Goal: Task Accomplishment & Management: Complete application form

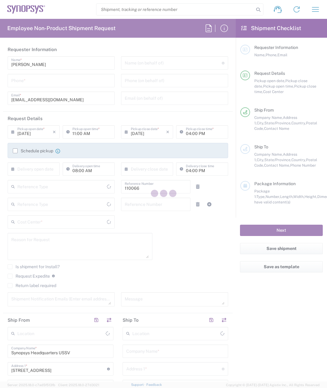
type input "Department"
type input "Delivered at Place"
type input "US01, CIO, IT, ESS2 110066"
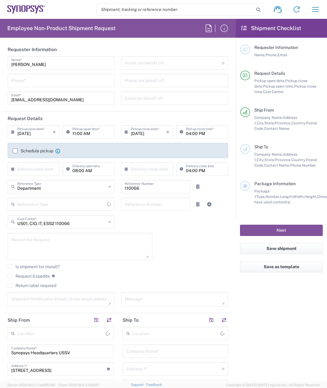
type input "[GEOGRAPHIC_DATA]"
type input "[US_STATE]"
type input "United States"
type input "Headquarters USSV"
click at [156, 63] on input "text" at bounding box center [173, 62] width 97 height 11
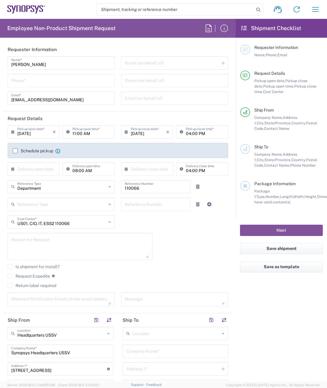
click at [12, 276] on label "Request Expedite" at bounding box center [29, 275] width 42 height 5
click at [10, 276] on input "Request Expedite" at bounding box center [10, 276] width 0 height 0
click at [44, 303] on textarea at bounding box center [61, 299] width 100 height 11
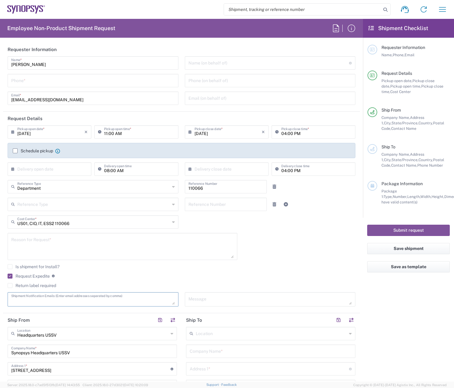
click at [72, 301] on textarea at bounding box center [93, 299] width 164 height 11
click at [234, 67] on input "text" at bounding box center [269, 62] width 161 height 11
click at [234, 66] on input "text" at bounding box center [269, 62] width 161 height 11
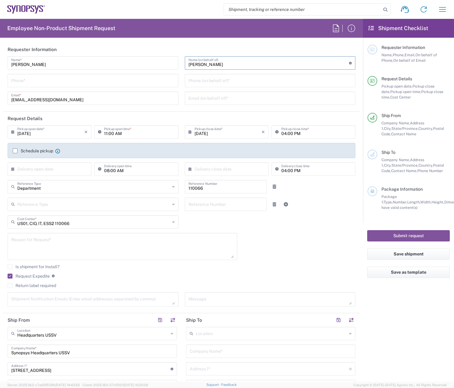
type input "Luis Torres"
click at [87, 81] on input "tel" at bounding box center [93, 80] width 164 height 11
type input "4082036560"
type input "California"
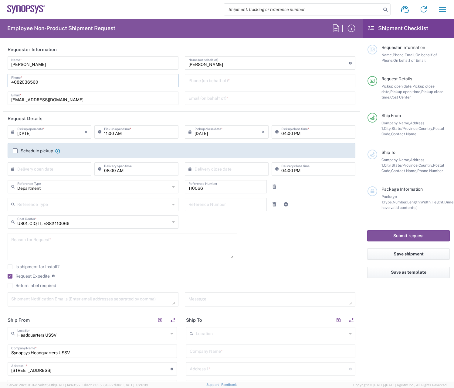
type input "4082036560"
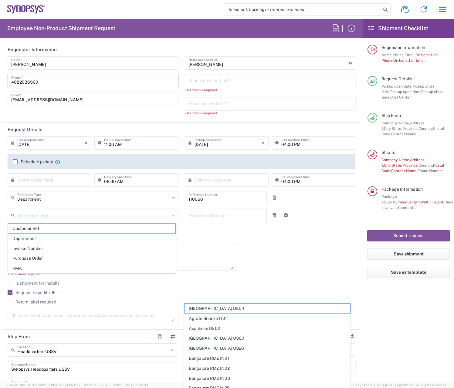
type input "Synopsys"
type input "3935 E. Rough Rider Rd. Unit 1056"
type input "Unit 1056"
type input "Phoenix"
type input "85050"
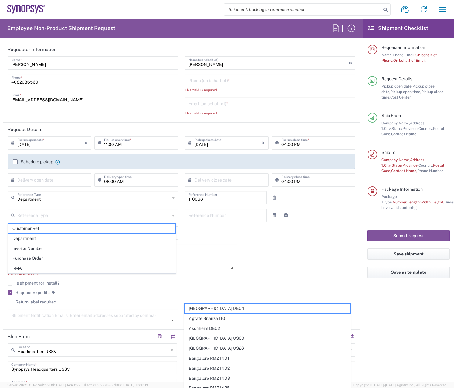
type input "Ash.Clements@synopsys.com"
click at [271, 83] on input "tel" at bounding box center [271, 80] width 164 height 11
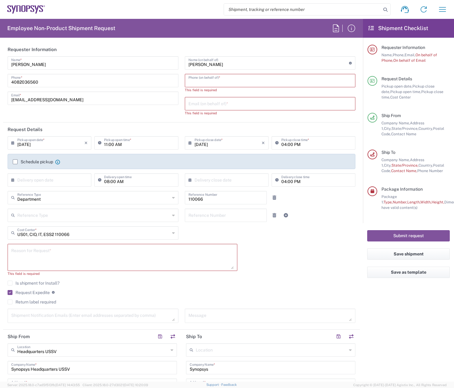
type input "4082036560"
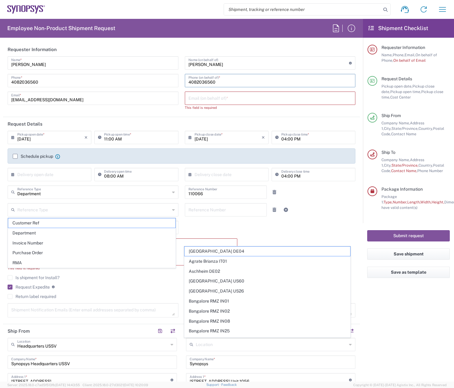
type input "Arizona"
click at [242, 99] on input "text" at bounding box center [271, 97] width 164 height 11
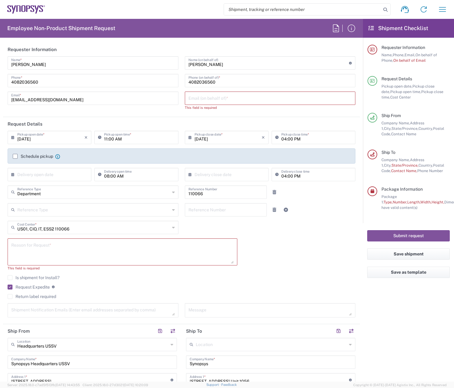
click at [326, 212] on div "Reference Type Customer Ref Department Invoice Number Purchase Order RMA Refere…" at bounding box center [182, 212] width 355 height 18
drag, startPoint x: 193, startPoint y: 98, endPoint x: 203, endPoint y: 100, distance: 10.5
click at [193, 98] on input "text" at bounding box center [271, 97] width 164 height 11
drag, startPoint x: 245, startPoint y: 101, endPoint x: 80, endPoint y: 103, distance: 164.7
click at [87, 100] on div "Thanh Nguyen Name * 4082036560 Phone * thanhngu@synopsys.com Email * Luis Torre…" at bounding box center [182, 85] width 355 height 58
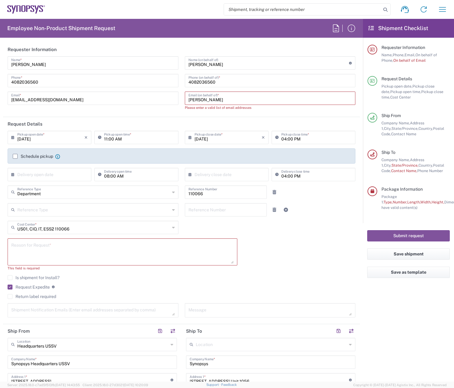
paste input "@synopsys.com"
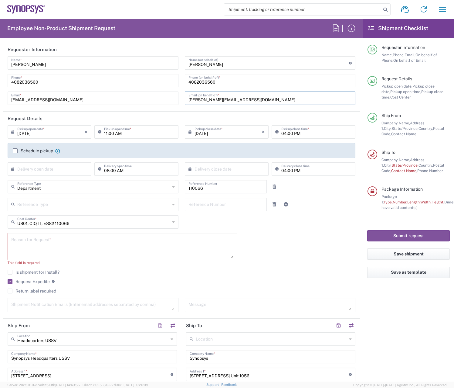
type input "torres@synopsys.com"
click at [59, 248] on textarea at bounding box center [122, 246] width 223 height 23
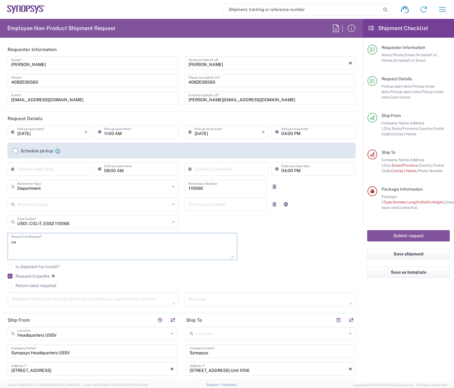
type textarea "n"
type textarea "new hire laptops"
click at [35, 169] on input "text" at bounding box center [50, 168] width 67 height 11
click at [41, 204] on span "9" at bounding box center [41, 206] width 9 height 9
type input "09/09/2025"
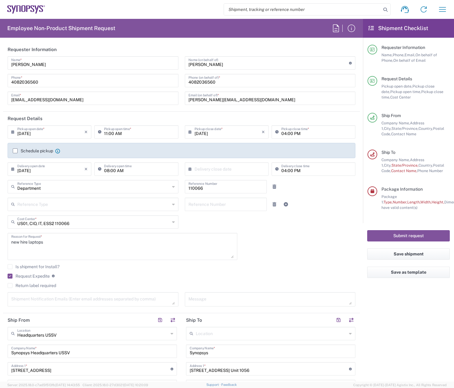
click at [234, 170] on input "text" at bounding box center [228, 168] width 67 height 11
click at [218, 205] on span "9" at bounding box center [216, 206] width 9 height 9
type input "09/09/2025"
click at [276, 266] on agx-checkbox-control "Is shipment for Install?" at bounding box center [182, 266] width 348 height 5
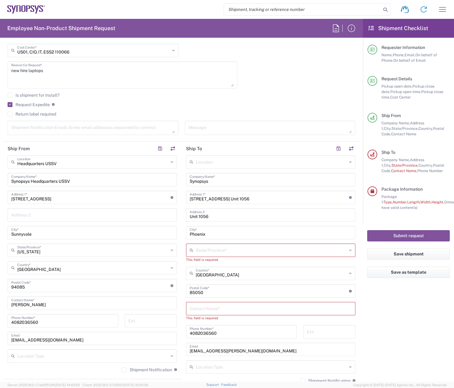
scroll to position [182, 0]
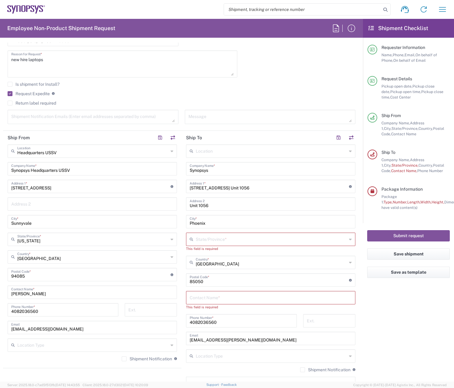
click at [258, 169] on input "Synopsys" at bounding box center [271, 168] width 162 height 11
drag, startPoint x: 297, startPoint y: 183, endPoint x: 124, endPoint y: 183, distance: 172.9
click at [124, 183] on div "Ship From Headquarters USSV Location Headquarters USSV Aachen DE04 Agrate Brian…" at bounding box center [181, 272] width 357 height 282
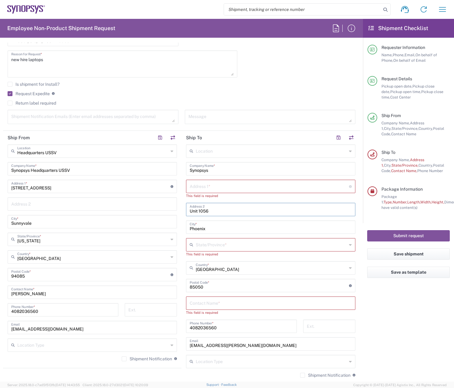
drag, startPoint x: 216, startPoint y: 210, endPoint x: 137, endPoint y: 207, distance: 79.3
click at [137, 204] on div "Ship From Headquarters USSV Location Headquarters USSV Aachen DE04 Agrate Brian…" at bounding box center [181, 275] width 357 height 288
drag, startPoint x: 227, startPoint y: 227, endPoint x: 125, endPoint y: 227, distance: 102.1
click at [125, 227] on div "Ship From Headquarters USSV Location Headquarters USSV Aachen DE04 Agrate Brian…" at bounding box center [181, 275] width 357 height 288
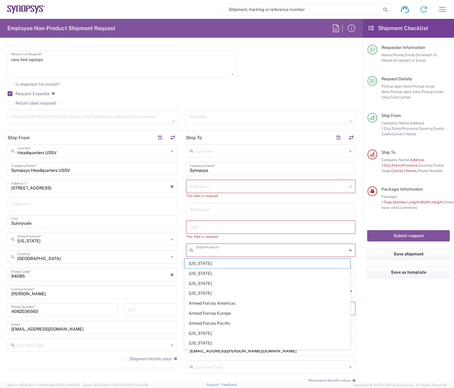
click at [225, 252] on input "text" at bounding box center [271, 249] width 151 height 11
click at [326, 313] on agx-form-checklist "Shipment Checklist Requester Information Name, Phone, Email, On behalf of Phone…" at bounding box center [408, 200] width 91 height 362
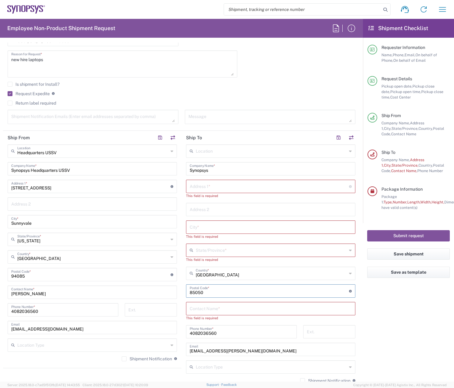
drag, startPoint x: 268, startPoint y: 290, endPoint x: 78, endPoint y: 275, distance: 191.0
click at [78, 275] on div "Ship From Headquarters USSV Location Headquarters USSV Aachen DE04 Agrate Brian…" at bounding box center [181, 277] width 357 height 293
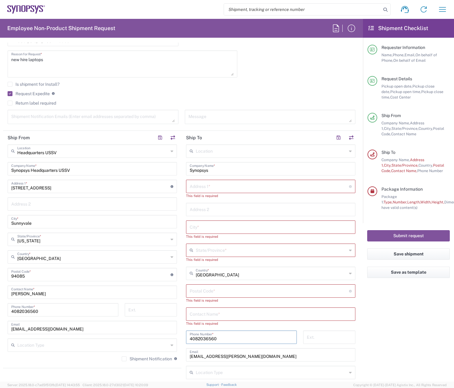
drag, startPoint x: 238, startPoint y: 338, endPoint x: 153, endPoint y: 336, distance: 85.7
click at [153, 336] on div "Ship From Headquarters USSV Location Headquarters USSV Aachen DE04 Agrate Brian…" at bounding box center [181, 280] width 357 height 299
drag, startPoint x: 260, startPoint y: 360, endPoint x: 125, endPoint y: 357, distance: 134.6
click at [132, 358] on div "Ship From Headquarters USSV Location Headquarters USSV Aachen DE04 Agrate Brian…" at bounding box center [181, 283] width 357 height 304
click at [202, 339] on input "tel" at bounding box center [242, 336] width 104 height 11
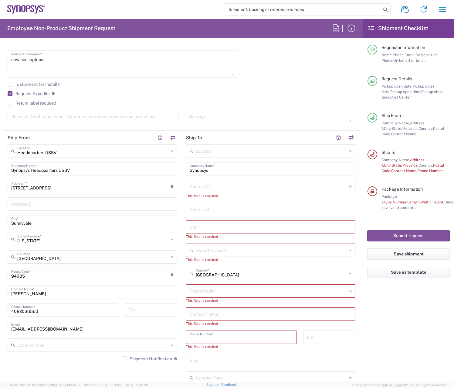
click at [211, 362] on input "text" at bounding box center [271, 359] width 162 height 11
paste input "mkh3ra@gmail.com"
type input "mkh3ra@gmail.com"
click at [254, 317] on input "text" at bounding box center [271, 313] width 162 height 11
paste input "Mandeep Khera"
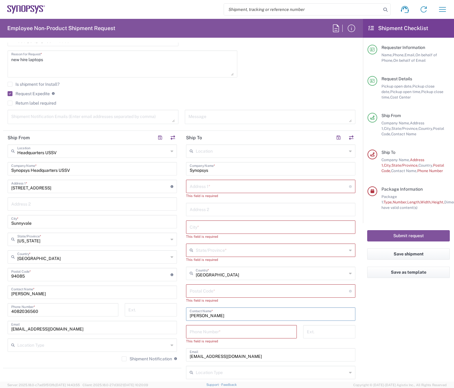
type input "Mandeep Khera"
click at [211, 185] on input "text" at bounding box center [269, 185] width 159 height 11
paste input "508 San Marco Place"
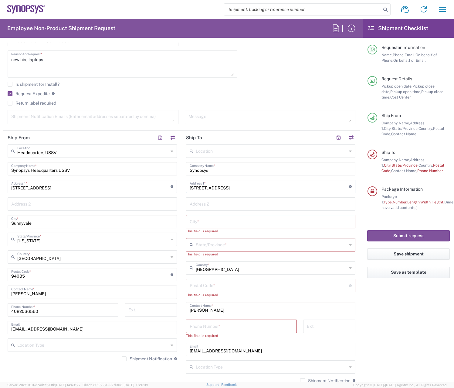
type input "508 San Marco Place"
click at [242, 222] on input "text" at bounding box center [271, 221] width 162 height 11
paste input "El Dorado Hills"
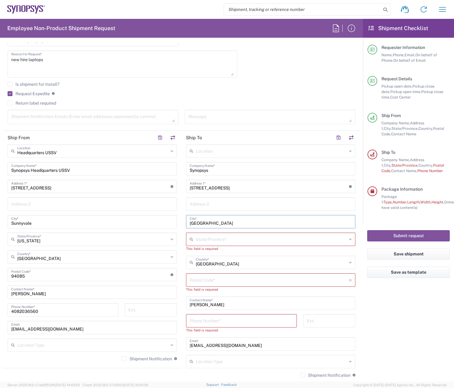
type input "El Dorado Hills"
click at [326, 241] on div "State/Province *" at bounding box center [271, 238] width 170 height 13
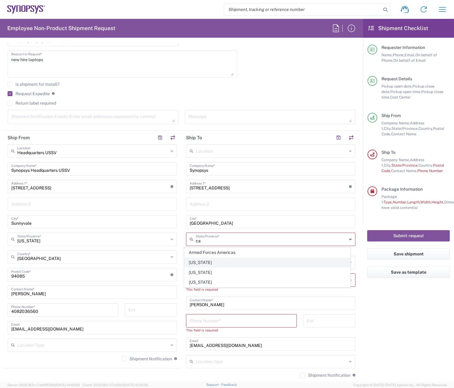
click at [200, 263] on span "California" at bounding box center [268, 262] width 166 height 9
type input "California"
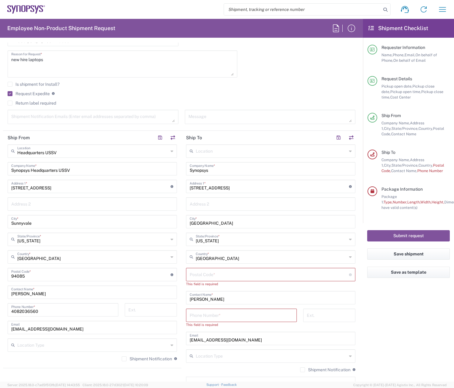
click at [252, 276] on input "undefined" at bounding box center [269, 274] width 159 height 11
paste input "95762"
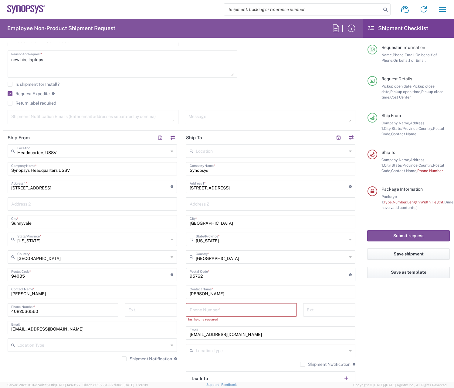
type input "95762"
click at [224, 312] on input "tel" at bounding box center [242, 309] width 104 height 11
click at [258, 308] on input "tel" at bounding box center [242, 309] width 104 height 11
paste input "+1.408.242.5859"
click at [210, 310] on input "+1.408.242.5859" at bounding box center [242, 309] width 104 height 11
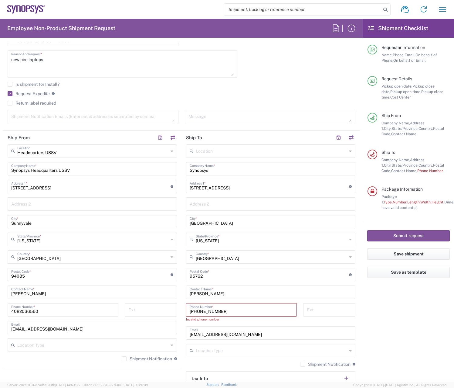
click at [202, 312] on input "+1.408.2425859" at bounding box center [242, 309] width 104 height 11
drag, startPoint x: 193, startPoint y: 312, endPoint x: 182, endPoint y: 312, distance: 10.6
click at [183, 312] on div "+1.4082425859 Phone Number * Invalid phone number" at bounding box center [241, 314] width 117 height 23
drag, startPoint x: 226, startPoint y: 311, endPoint x: 149, endPoint y: 308, distance: 76.9
click at [149, 308] on div "Ship From Headquarters USSV Location Headquarters USSV Aachen DE04 Agrate Brian…" at bounding box center [181, 266] width 357 height 271
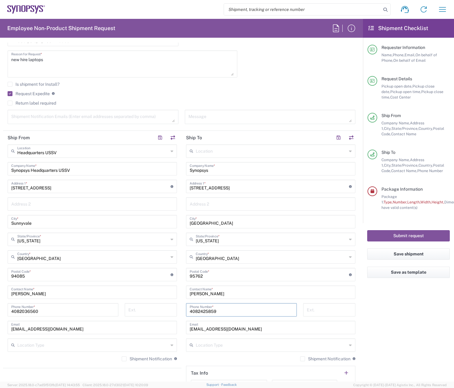
type input "4082425859"
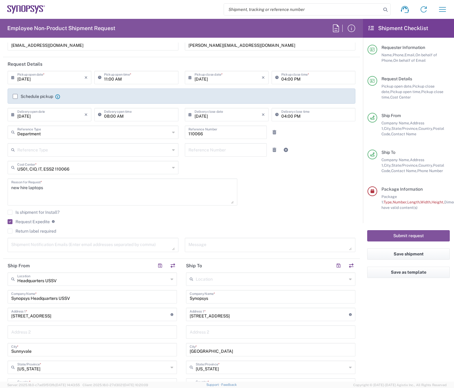
scroll to position [0, 0]
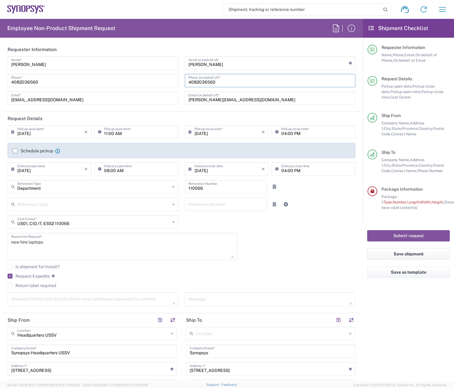
drag, startPoint x: 224, startPoint y: 82, endPoint x: 180, endPoint y: 82, distance: 44.4
click at [182, 82] on div "Luis Torres Name (on behalf of) Expedite requests must include authorized appro…" at bounding box center [270, 82] width 177 height 53
paste input "425859"
type input "4082425859"
click at [293, 238] on div "09/08/2025 × Pickup open date * Cancel Apply 11:00 AM Pickup open time * 09/08/…" at bounding box center [182, 217] width 355 height 185
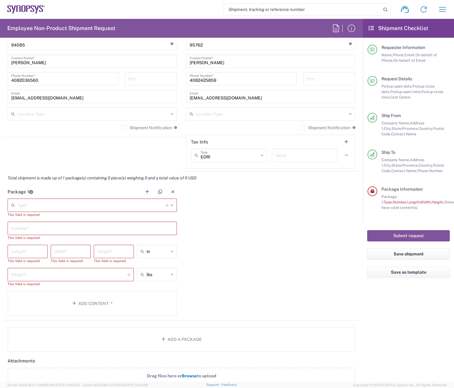
scroll to position [425, 0]
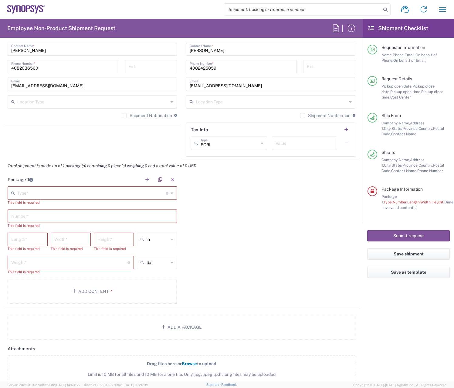
click at [45, 194] on input "text" at bounding box center [91, 192] width 149 height 11
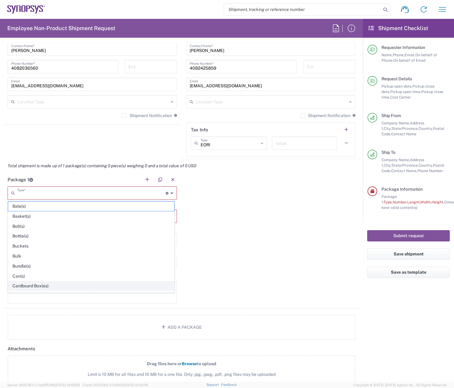
click at [22, 284] on span "Cardboard Box(es)" at bounding box center [91, 285] width 166 height 9
type input "Cardboard Box(es)"
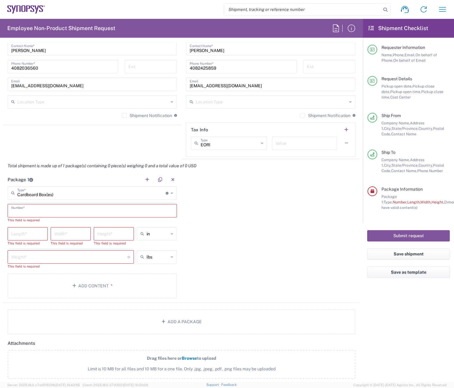
click at [47, 210] on input "text" at bounding box center [92, 210] width 162 height 11
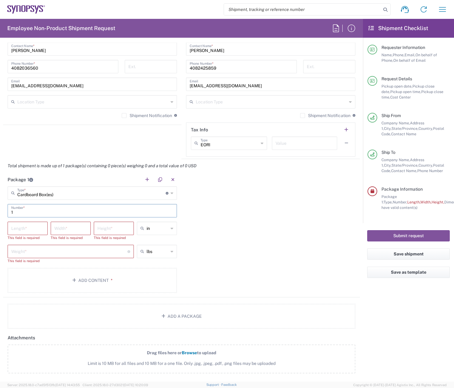
type input "1"
click at [30, 234] on div "Length *" at bounding box center [28, 227] width 40 height 13
click at [30, 230] on input "number" at bounding box center [27, 227] width 33 height 11
type input "20"
click at [65, 228] on input "number" at bounding box center [70, 227] width 33 height 11
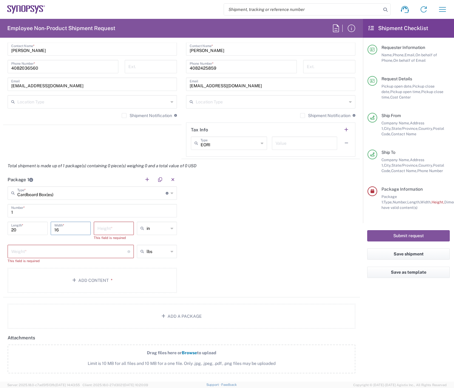
type input "16"
click at [115, 233] on div "Height *" at bounding box center [114, 227] width 40 height 13
click at [119, 232] on input "number" at bounding box center [114, 227] width 33 height 11
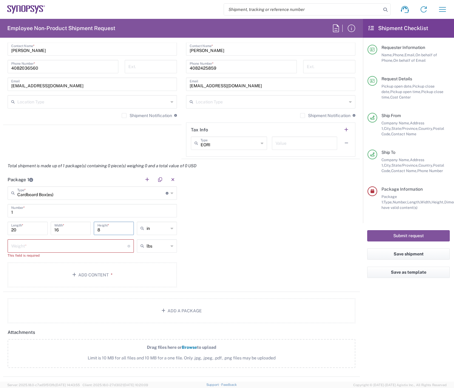
type input "8"
click at [70, 245] on input "number" at bounding box center [69, 245] width 116 height 11
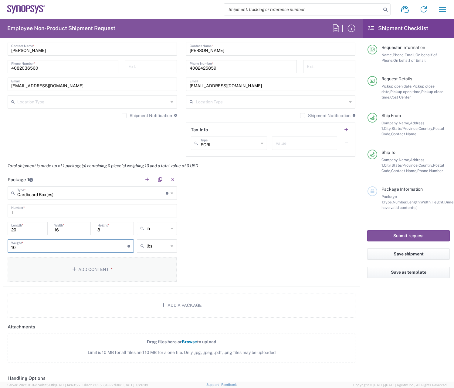
type input "10"
click at [104, 272] on button "Add Content *" at bounding box center [93, 269] width 170 height 25
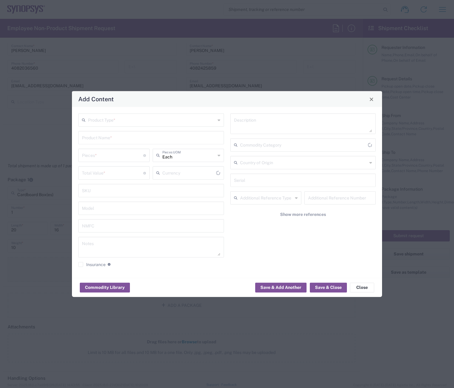
type input "US Dollar"
click at [123, 116] on input "text" at bounding box center [152, 119] width 128 height 11
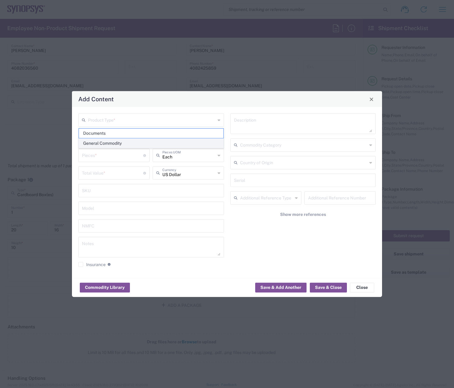
click at [117, 142] on span "General Commodity" at bounding box center [151, 143] width 145 height 9
type input "General Commodity"
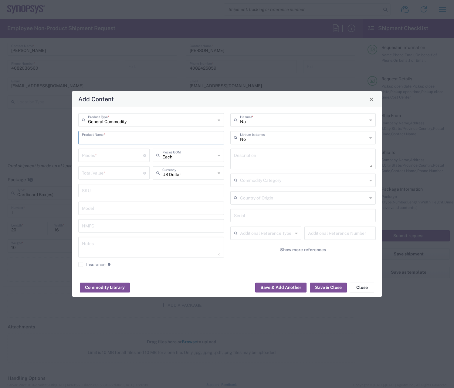
click at [117, 137] on input "text" at bounding box center [151, 137] width 139 height 11
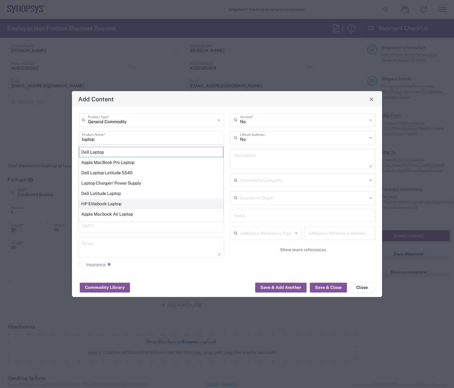
click at [101, 200] on div "HP Elitebook Laptop" at bounding box center [151, 203] width 145 height 10
type input "HP Elitebook Laptop"
type textarea "HP Elitebook Laptop"
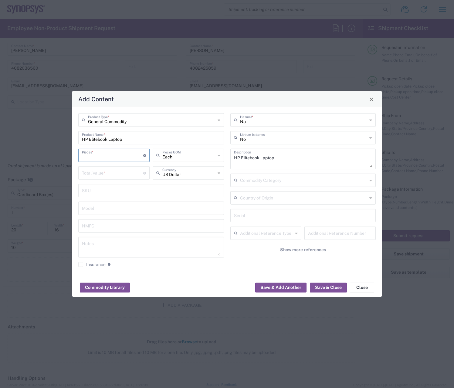
click at [110, 158] on input "number" at bounding box center [112, 154] width 61 height 11
type input "1"
click at [110, 171] on input "number" at bounding box center [112, 172] width 61 height 11
type input "1000"
click at [292, 286] on button "Save & Add Another" at bounding box center [280, 287] width 51 height 10
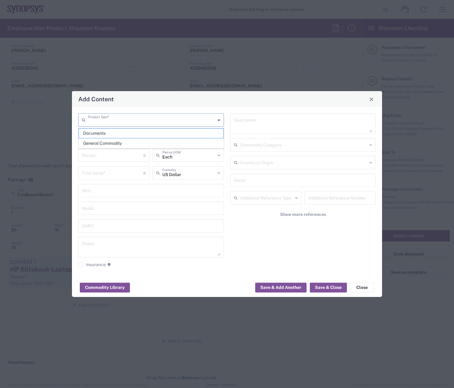
click at [123, 121] on input "text" at bounding box center [152, 119] width 128 height 11
click at [123, 140] on span "General Commodity" at bounding box center [151, 143] width 145 height 9
type input "General Commodity"
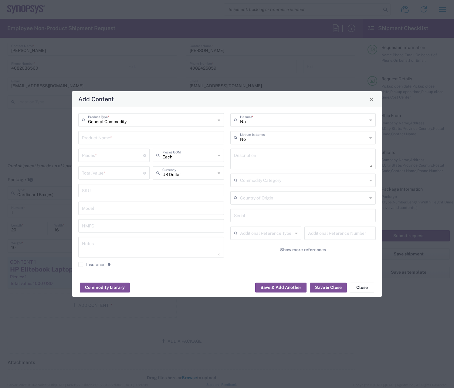
click at [115, 141] on div "Product Name *" at bounding box center [151, 137] width 146 height 13
click at [115, 141] on input "text" at bounding box center [151, 137] width 139 height 11
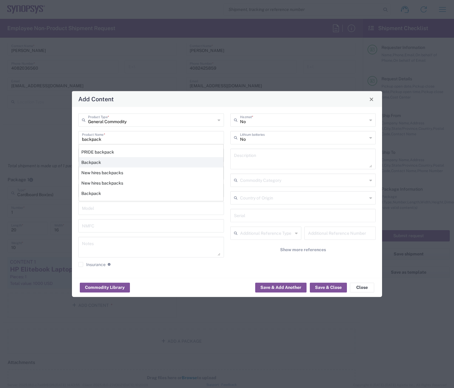
click at [91, 159] on div "Backpack" at bounding box center [151, 162] width 145 height 10
type input "Backpack"
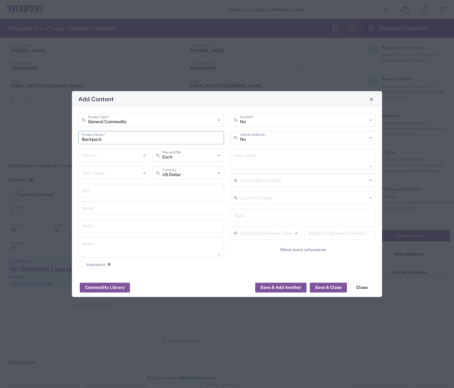
click at [92, 159] on input "number" at bounding box center [112, 154] width 61 height 11
type input "1"
click at [90, 169] on input "number" at bounding box center [112, 172] width 61 height 11
type input "100"
click at [290, 289] on button "Save & Add Another" at bounding box center [280, 287] width 51 height 10
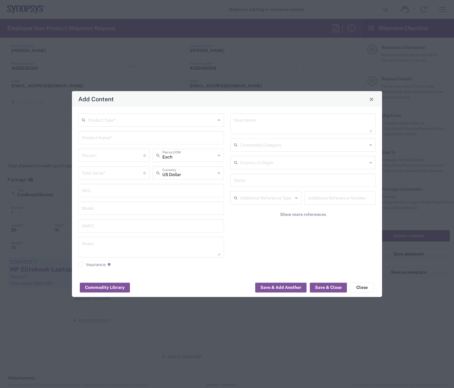
click at [125, 115] on input "text" at bounding box center [152, 119] width 128 height 11
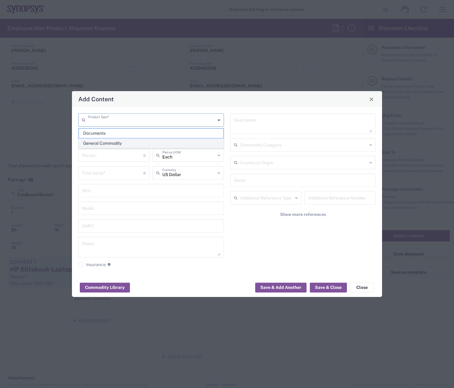
click at [123, 140] on span "General Commodity" at bounding box center [151, 143] width 145 height 9
type input "General Commodity"
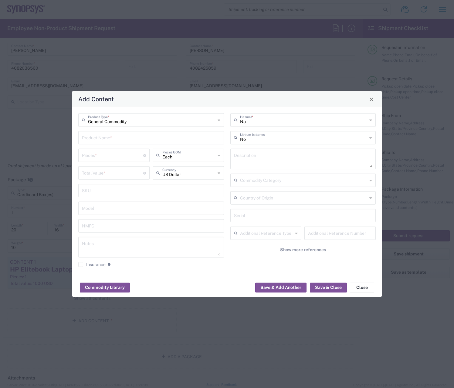
click at [117, 135] on input "text" at bounding box center [151, 137] width 139 height 11
click at [176, 101] on div "Add Content" at bounding box center [227, 99] width 310 height 16
click at [230, 154] on div "No Hazmat * No Lithium batteries Description Commodity Category Country of Orig…" at bounding box center [303, 192] width 152 height 158
click at [228, 158] on div "No Hazmat * No Lithium batteries Description Commodity Category Country of Orig…" at bounding box center [303, 192] width 152 height 158
drag, startPoint x: 84, startPoint y: 138, endPoint x: 67, endPoint y: 134, distance: 17.2
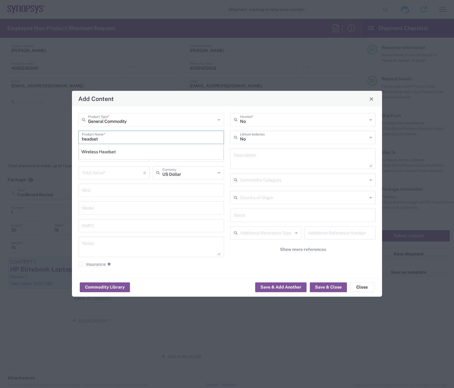
click at [67, 134] on div "Add Content General Commodity Product Type * headset Product Name * Wireless He…" at bounding box center [227, 194] width 454 height 388
click at [105, 138] on input "Headset" at bounding box center [149, 137] width 134 height 11
type input "Headset"
type input "1"
click at [117, 173] on input "number" at bounding box center [112, 172] width 61 height 11
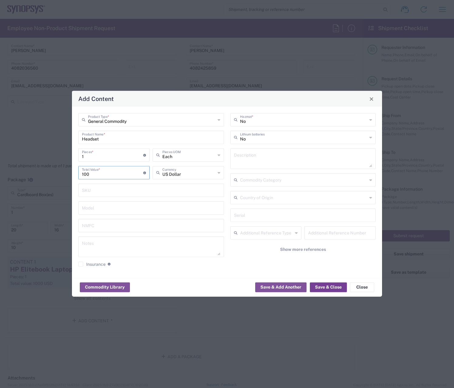
type input "100"
click at [326, 284] on button "Save & Close" at bounding box center [328, 287] width 37 height 10
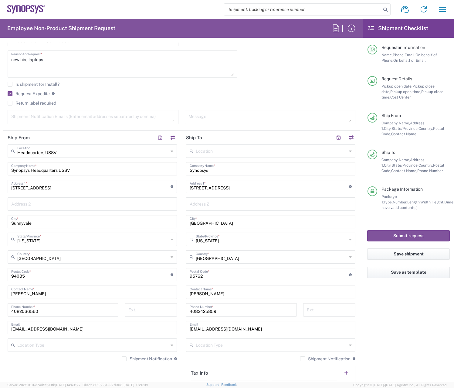
scroll to position [0, 0]
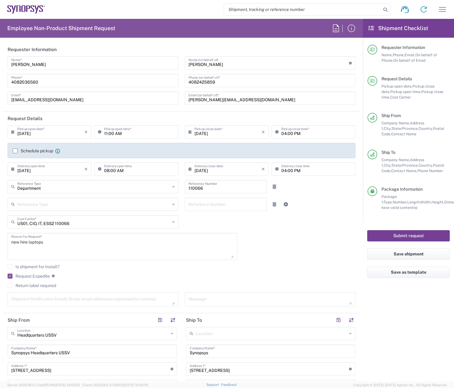
click at [326, 235] on button "Submit request" at bounding box center [409, 235] width 83 height 11
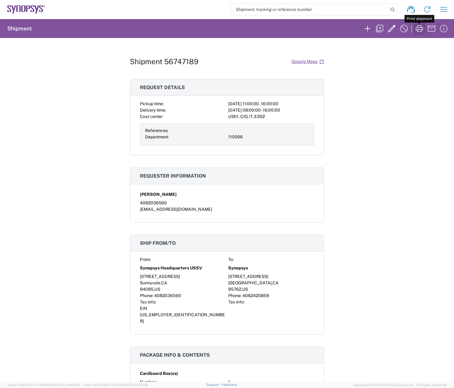
click at [326, 29] on icon "button" at bounding box center [420, 29] width 10 height 10
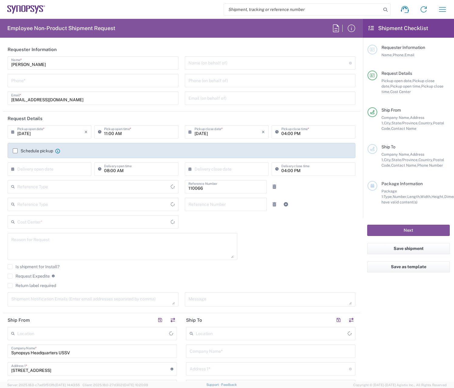
type input "Department"
type input "United States"
type input "Delivered at Place"
type input "California"
type input "US01, CIO, IT, ESS2 110066"
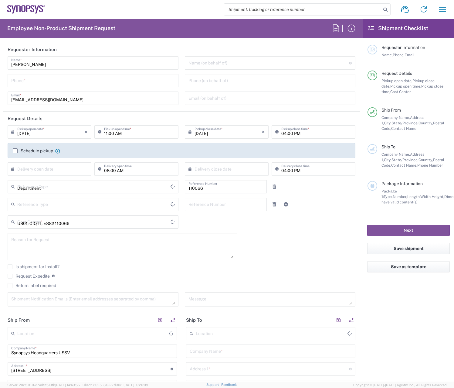
type input "United States"
type input "Headquarters USSV"
drag, startPoint x: 110, startPoint y: 46, endPoint x: 120, endPoint y: 29, distance: 19.8
click at [110, 46] on header "Requester Information" at bounding box center [181, 50] width 357 height 14
click at [50, 83] on input "tel" at bounding box center [93, 80] width 164 height 11
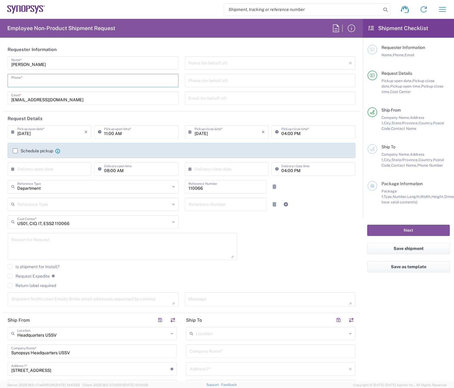
type input "4082036560"
type input "California"
type input "4082036560"
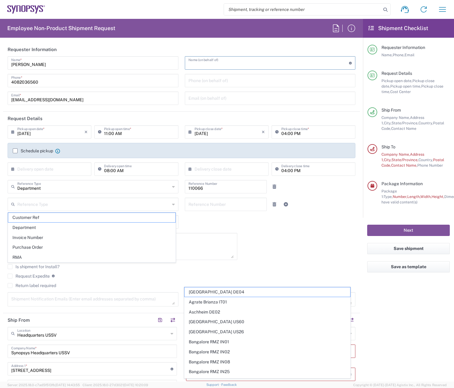
click at [201, 65] on input "text" at bounding box center [269, 62] width 161 height 11
type input "torres@synopsys.com"
type input "Synopsys"
type input "508 San Marco Place"
type input "El Dorado Hills"
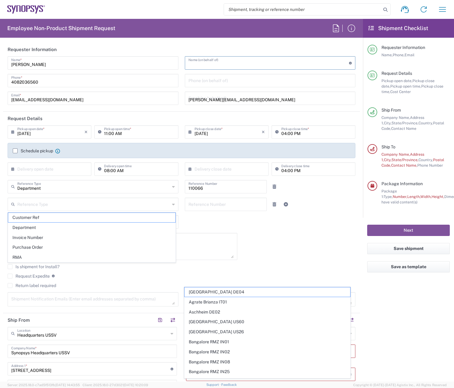
type input "95762"
type input "mkh3ra@gmail.com"
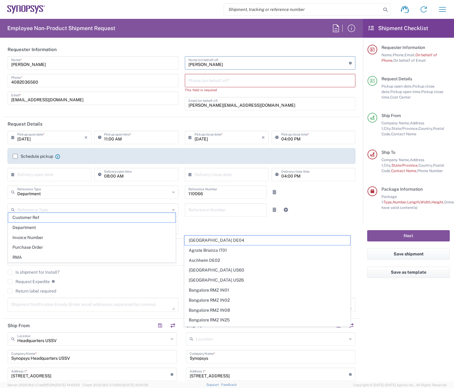
type input "Luis Torres"
click at [211, 78] on input "tel" at bounding box center [271, 80] width 164 height 11
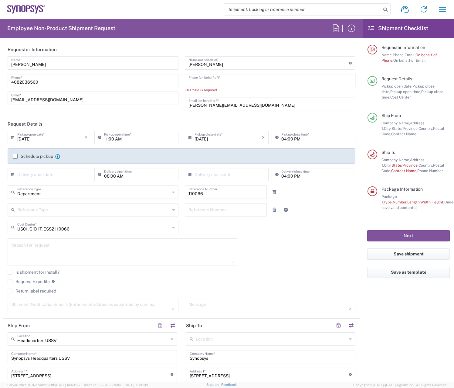
type input "4082036560"
type input "California"
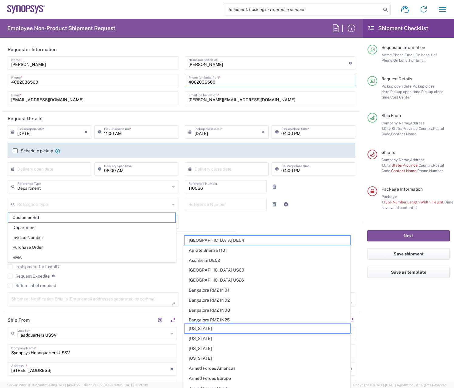
type input "4082425859"
click at [67, 167] on input "text" at bounding box center [50, 168] width 67 height 11
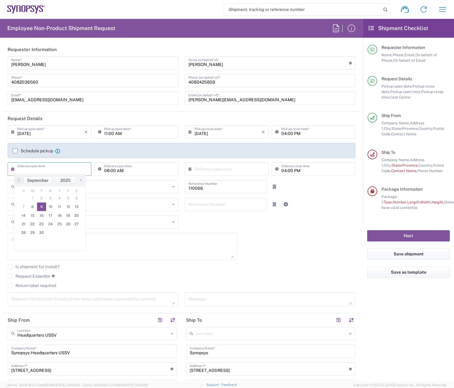
click at [45, 207] on span "9" at bounding box center [41, 206] width 9 height 9
type input "09/09/2025"
click at [217, 166] on input "text" at bounding box center [228, 168] width 67 height 11
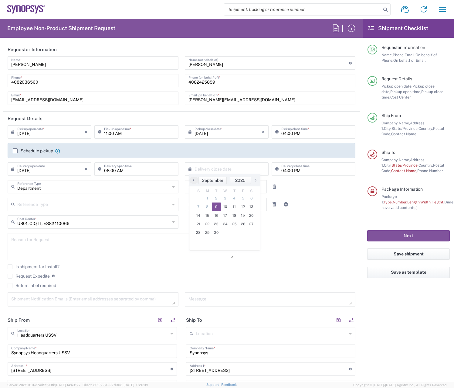
click at [213, 205] on span "9" at bounding box center [216, 206] width 9 height 9
type input "09/09/2025"
click at [31, 276] on label "Request Expedite" at bounding box center [29, 275] width 42 height 5
click at [10, 276] on input "Request Expedite" at bounding box center [10, 276] width 0 height 0
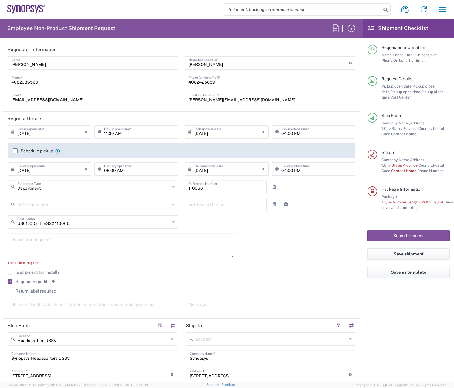
click at [70, 240] on textarea at bounding box center [122, 246] width 223 height 23
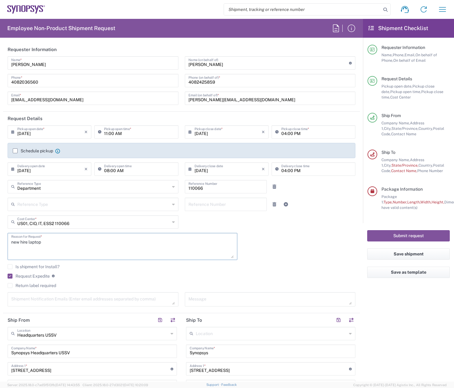
type textarea "new hire laptop"
click at [300, 265] on agx-checkbox-control "Is shipment for Install?" at bounding box center [182, 266] width 348 height 5
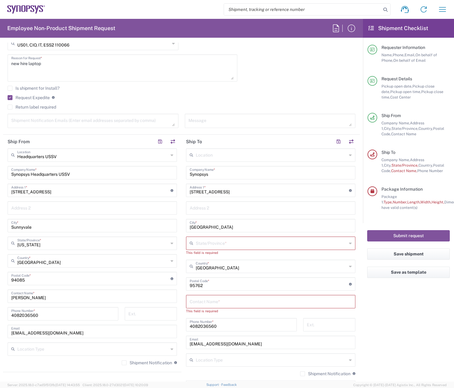
scroll to position [182, 0]
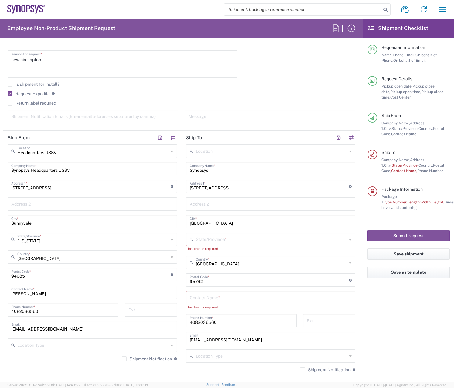
click at [219, 234] on input "text" at bounding box center [271, 238] width 151 height 11
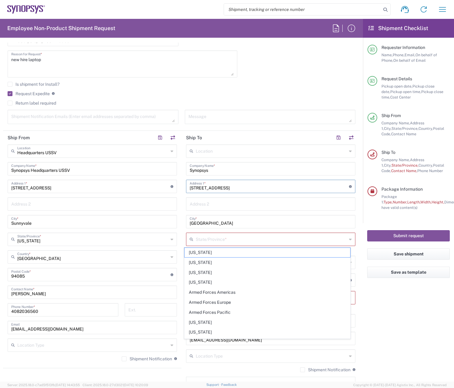
drag, startPoint x: 200, startPoint y: 183, endPoint x: 81, endPoint y: 179, distance: 119.2
click at [81, 179] on div "Ship From Headquarters USSV Location Headquarters USSV Aachen DE04 Agrate Brian…" at bounding box center [181, 272] width 357 height 282
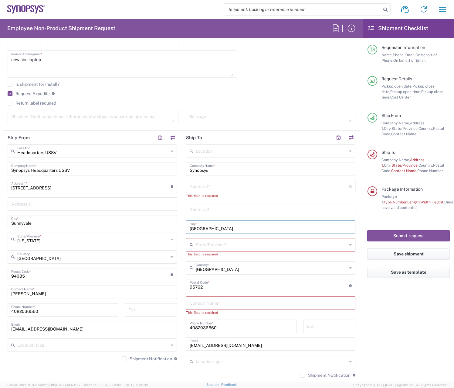
drag, startPoint x: 171, startPoint y: 223, endPoint x: 121, endPoint y: 219, distance: 49.7
click at [121, 219] on div "Ship From Headquarters USSV Location Headquarters USSV Aachen DE04 Agrate Brian…" at bounding box center [181, 275] width 357 height 288
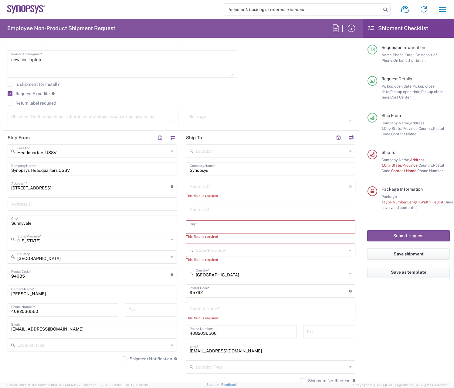
click at [241, 186] on input "text" at bounding box center [269, 185] width 159 height 11
paste input "11990 Laurelwood drive, apt 25, Studio City, CA 91604"
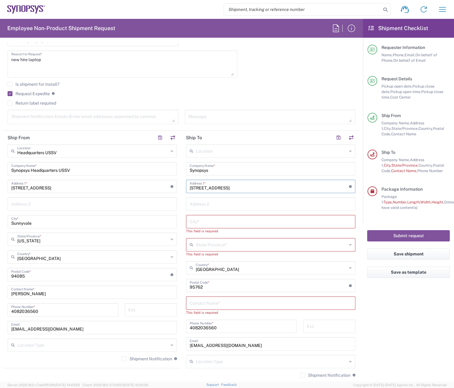
drag, startPoint x: 251, startPoint y: 187, endPoint x: 300, endPoint y: 195, distance: 49.3
click at [300, 195] on div "Location Aachen DE04 Agrate Brianza IT01 Aschheim DE02 Atlanta US60 Austin US26…" at bounding box center [271, 280] width 170 height 272
type input "11990 Laurelwood drive, apt 25,"
click at [246, 225] on input "text" at bounding box center [271, 221] width 162 height 11
paste input "Studio City, CA 91604"
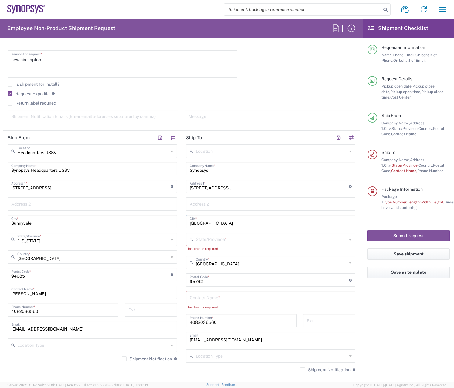
type input "Studio City, CA 91604"
click at [261, 187] on input "11990 Laurelwood drive, apt 25," at bounding box center [269, 185] width 159 height 11
type input "11990 Laurelwood drive, apt 25"
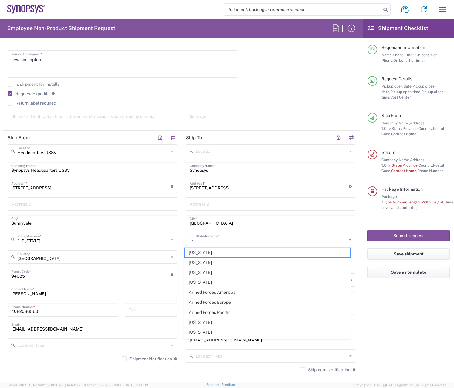
click at [225, 240] on input "text" at bounding box center [271, 238] width 151 height 11
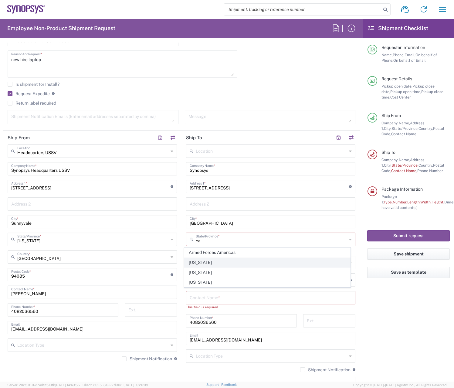
click at [201, 261] on span "California" at bounding box center [268, 262] width 166 height 9
type input "California"
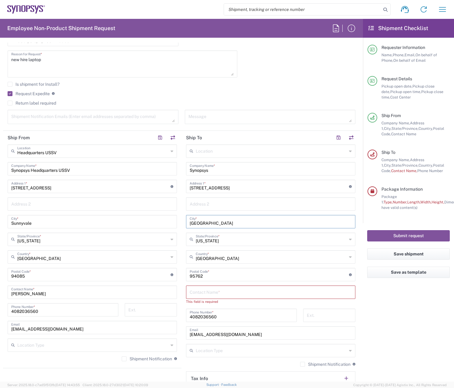
drag, startPoint x: 238, startPoint y: 221, endPoint x: 218, endPoint y: 220, distance: 19.8
click at [218, 220] on input "Studio City, CA 91604" at bounding box center [271, 221] width 162 height 11
type input "Studio City, CA"
drag, startPoint x: 197, startPoint y: 276, endPoint x: 153, endPoint y: 272, distance: 44.5
click at [153, 272] on div "Ship From Headquarters USSV Location Headquarters USSV Aachen DE04 Agrate Brian…" at bounding box center [181, 269] width 357 height 277
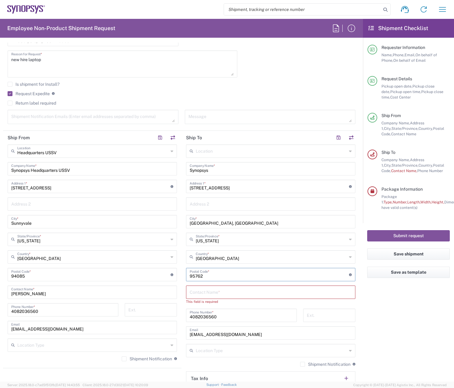
paste input "91604"
type input "91604"
click at [231, 293] on input "text" at bounding box center [271, 291] width 162 height 11
click at [217, 293] on input "text" at bounding box center [271, 291] width 162 height 11
paste input "Daria"
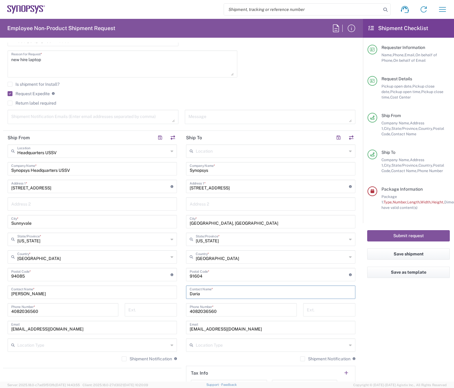
click at [240, 296] on input "Daria" at bounding box center [271, 291] width 162 height 11
paste input "Yaskevich"
type input "Daria Yaskevich"
drag, startPoint x: 220, startPoint y: 309, endPoint x: 155, endPoint y: 303, distance: 65.9
click at [155, 303] on div "Ship From Headquarters USSV Location Headquarters USSV Aachen DE04 Agrate Brian…" at bounding box center [181, 266] width 357 height 271
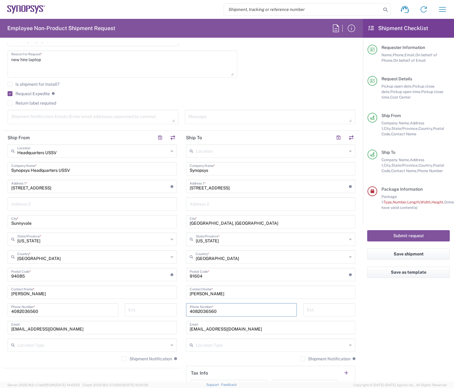
paste input "818-930-7505"
click at [206, 312] on input "818-930-7505" at bounding box center [242, 309] width 104 height 11
click at [197, 310] on input "818-9307505" at bounding box center [242, 309] width 104 height 11
type input "8189307505"
click at [245, 326] on input "mkh3ra@gmail.com" at bounding box center [271, 326] width 162 height 11
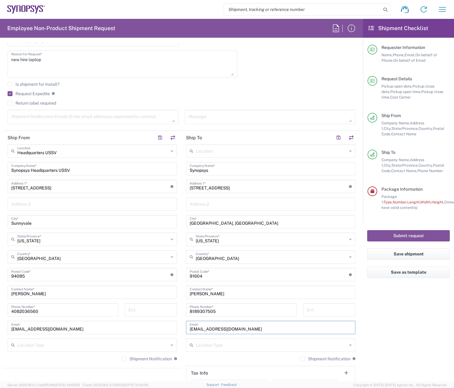
drag, startPoint x: 202, startPoint y: 329, endPoint x: 183, endPoint y: 329, distance: 18.8
click at [183, 329] on main "Location Aachen DE04 Agrate Brianza IT01 Aschheim DE02 Atlanta US60 Austin US26…" at bounding box center [271, 271] width 179 height 255
paste input "dariay"
click at [207, 327] on input "dariay@gmail.com" at bounding box center [271, 326] width 162 height 11
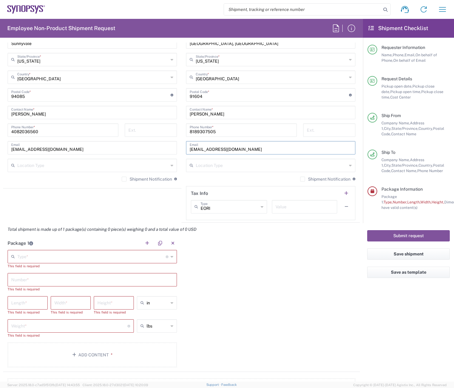
scroll to position [365, 0]
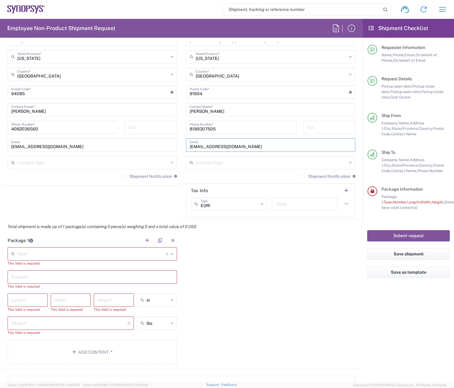
type input "dariay@synopsys.com"
click at [90, 256] on input "text" at bounding box center [91, 253] width 149 height 11
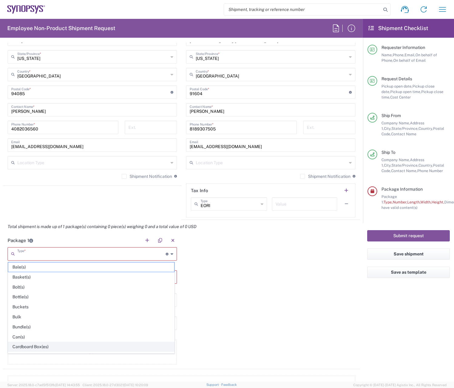
click at [28, 346] on span "Cardboard Box(es)" at bounding box center [91, 346] width 166 height 9
type input "Cardboard Box(es)"
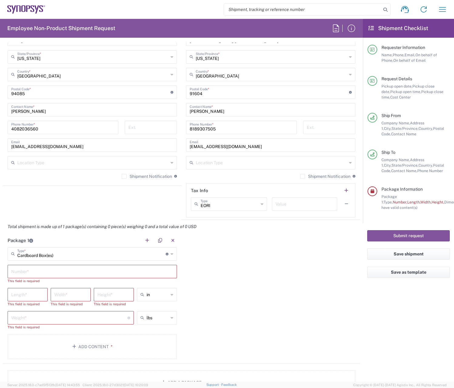
click at [31, 276] on div "Number *" at bounding box center [93, 271] width 170 height 13
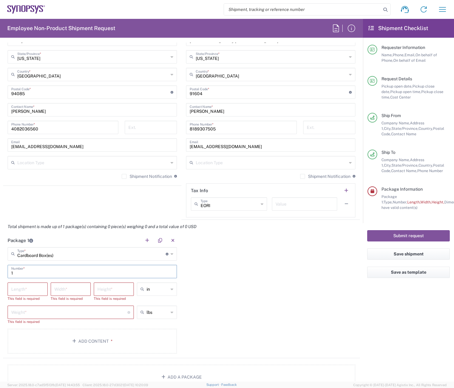
type input "1"
click at [31, 286] on input "number" at bounding box center [27, 288] width 33 height 11
type input "20"
click at [56, 289] on input "number" at bounding box center [70, 288] width 33 height 11
type input "16"
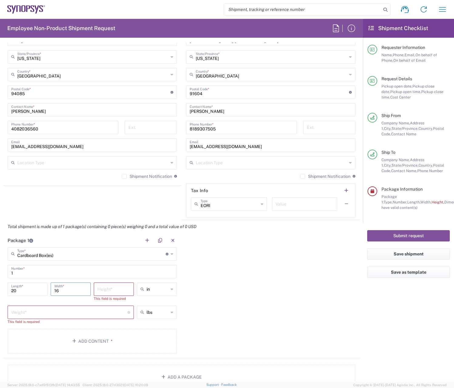
click at [108, 287] on input "number" at bounding box center [114, 288] width 33 height 11
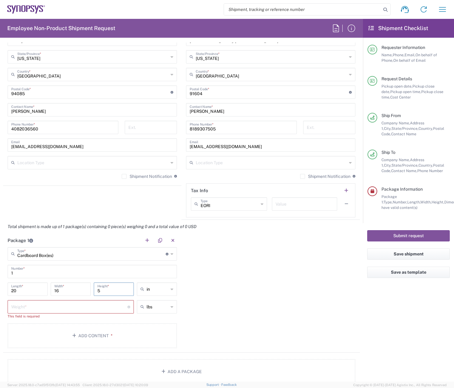
type input "5"
click at [105, 309] on input "number" at bounding box center [69, 306] width 116 height 11
type input "7"
type input "5"
click at [187, 291] on div "Package 1 Cardboard Box(es) Type * Material used to package goods Bale(s) Baske…" at bounding box center [181, 290] width 357 height 114
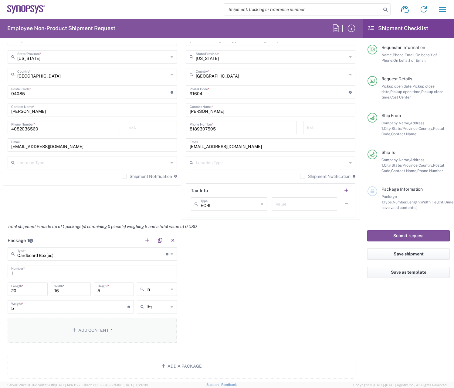
click at [119, 336] on button "Add Content *" at bounding box center [93, 329] width 170 height 25
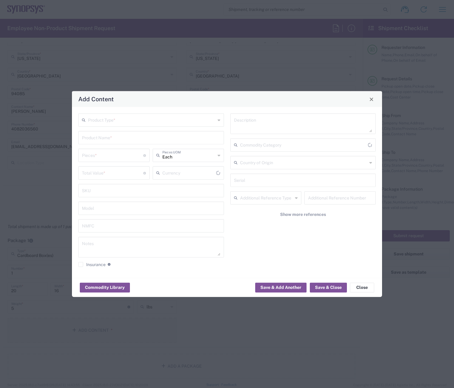
type input "US Dollar"
click at [146, 122] on input "text" at bounding box center [152, 119] width 128 height 11
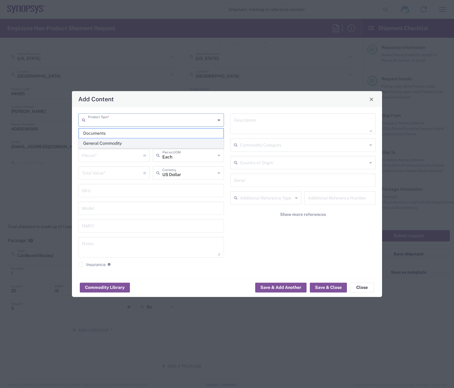
click at [135, 140] on span "General Commodity" at bounding box center [151, 143] width 145 height 9
type input "General Commodity"
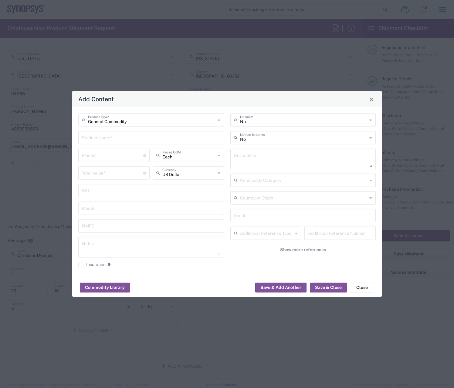
click at [127, 143] on div "Product Name *" at bounding box center [151, 137] width 146 height 13
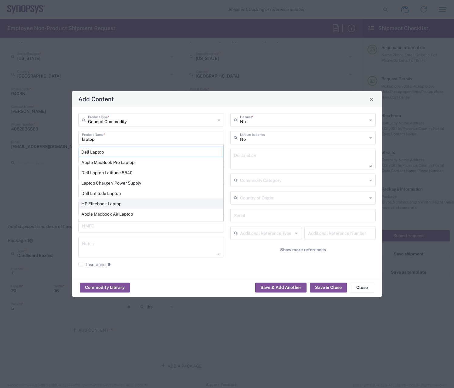
click at [102, 201] on div "HP Elitebook Laptop" at bounding box center [151, 203] width 145 height 10
type input "HP Elitebook Laptop"
type textarea "HP Elitebook Laptop"
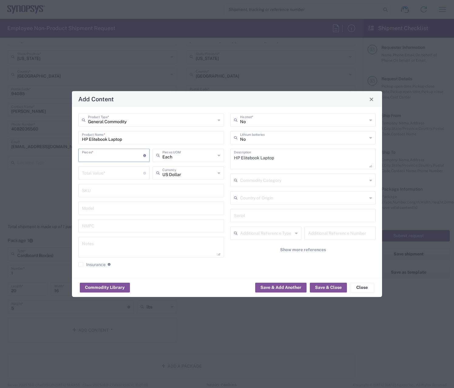
click at [117, 152] on input "number" at bounding box center [112, 154] width 61 height 11
type input "1"
click at [115, 174] on input "number" at bounding box center [112, 172] width 61 height 11
type input "1000"
click at [333, 283] on button "Save & Close" at bounding box center [328, 287] width 37 height 10
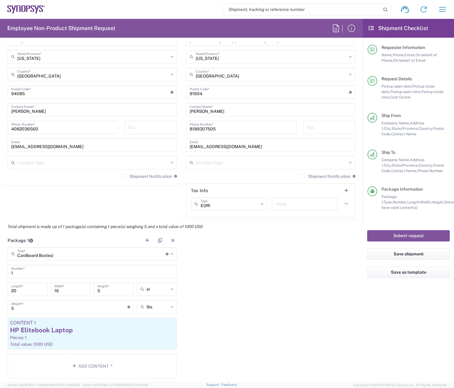
click at [258, 303] on div "Package 1 Cardboard Box(es) Type * Material used to package goods Bale(s) Baske…" at bounding box center [181, 307] width 357 height 149
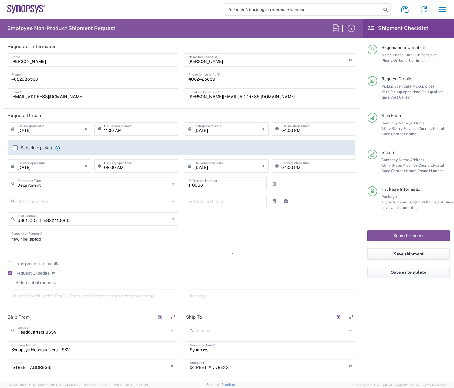
scroll to position [0, 0]
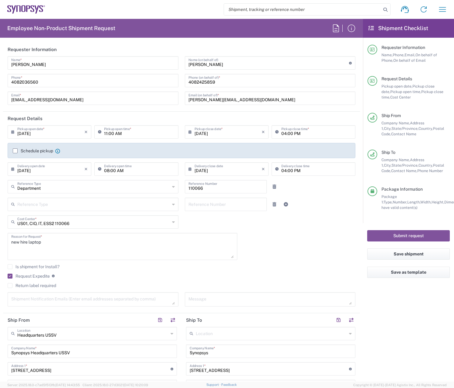
click at [283, 254] on div "09/08/2025 × Pickup open date * Cancel Apply 11:00 AM Pickup open time * 09/08/…" at bounding box center [182, 217] width 355 height 185
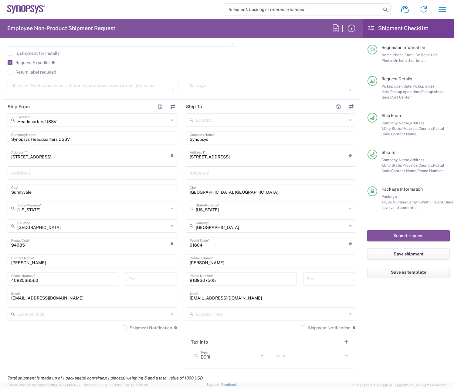
scroll to position [213, 0]
click at [421, 234] on button "Submit request" at bounding box center [409, 235] width 83 height 11
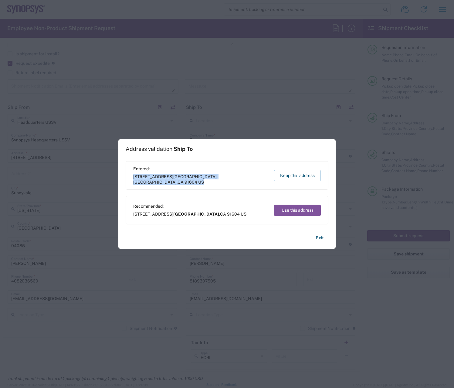
drag, startPoint x: 129, startPoint y: 180, endPoint x: 257, endPoint y: 179, distance: 127.9
click at [257, 179] on div "Entered: 11990 Laurelwood drive, apt 25 Studio City, CA , CA 91604 US Keep this…" at bounding box center [227, 175] width 203 height 29
copy span "11990 Laurelwood drive, apt 25 Studio City, CA , CA 91604 US"
click at [310, 177] on button "Keep this address" at bounding box center [297, 175] width 47 height 11
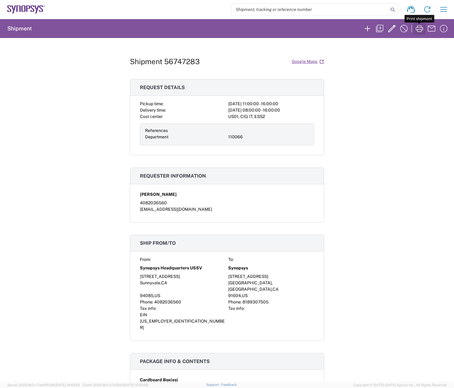
click at [419, 28] on icon "button" at bounding box center [420, 29] width 10 height 10
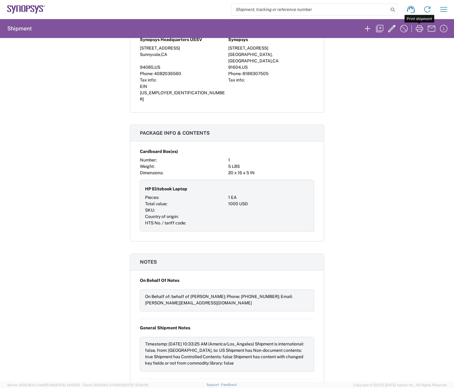
scroll to position [368, 0]
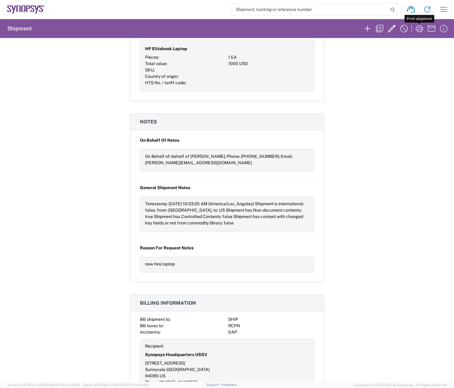
click at [362, 175] on div "Shipment 56747283 Google Maps Request details Pickup time: 2025-09-08 11:00:00 …" at bounding box center [227, 209] width 454 height 343
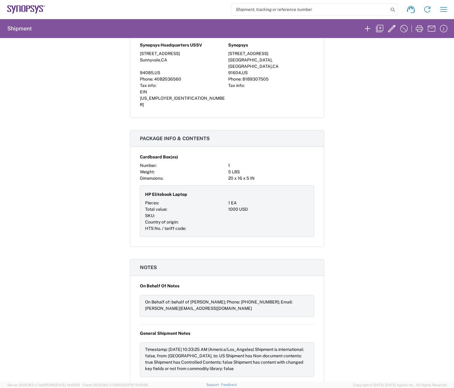
scroll to position [156, 0]
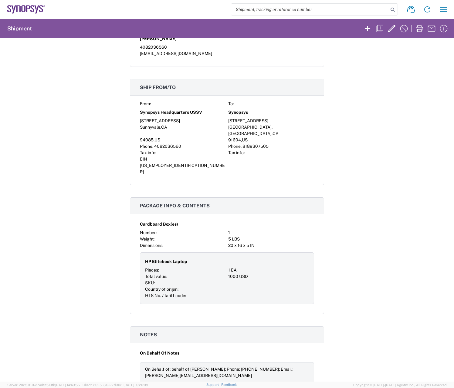
click at [85, 245] on div "Shipment 56747283 Google Maps Request details Pickup time: 2025-09-08 11:00:00 …" at bounding box center [227, 209] width 454 height 343
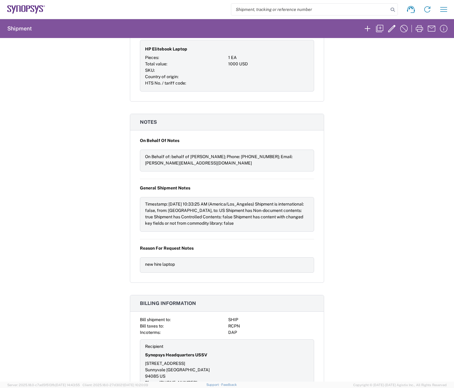
scroll to position [368, 0]
click at [447, 8] on icon "button" at bounding box center [444, 10] width 10 height 10
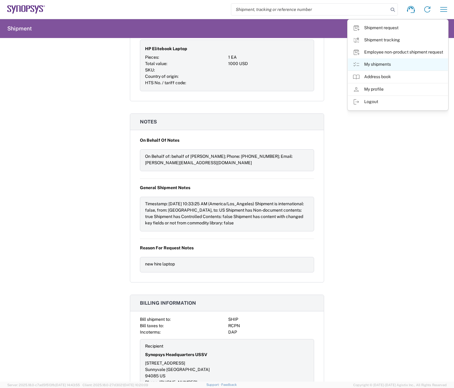
click at [384, 62] on link "My shipments" at bounding box center [398, 64] width 100 height 12
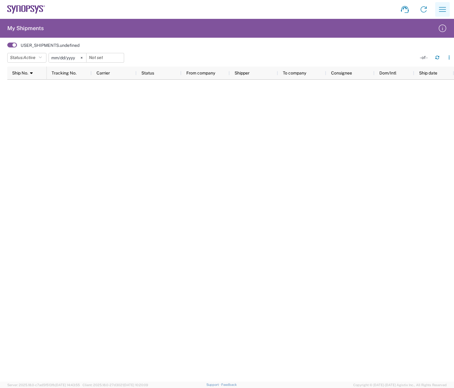
click at [441, 9] on icon "button" at bounding box center [443, 10] width 10 height 10
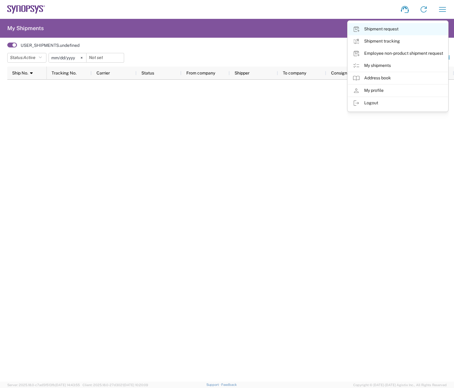
click at [369, 30] on link "Shipment request" at bounding box center [398, 29] width 100 height 12
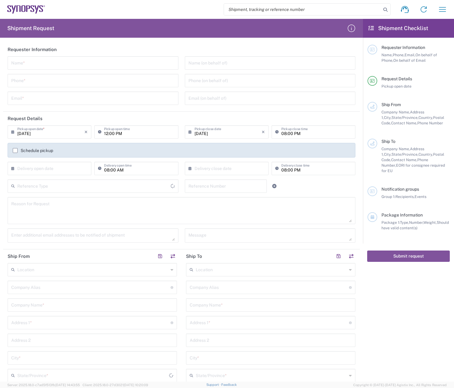
type input "United States"
click at [441, 13] on icon "button" at bounding box center [443, 10] width 10 height 10
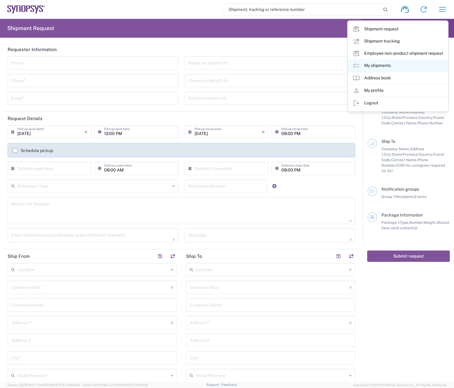
click at [373, 64] on link "My shipments" at bounding box center [398, 66] width 100 height 12
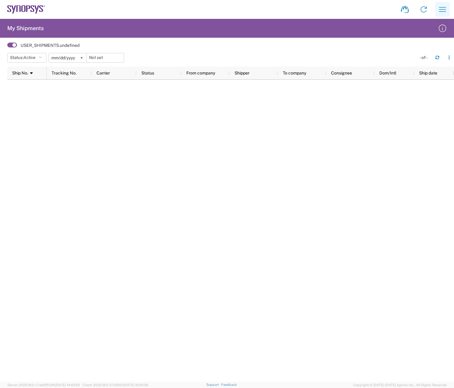
click at [442, 12] on icon "button" at bounding box center [443, 10] width 10 height 10
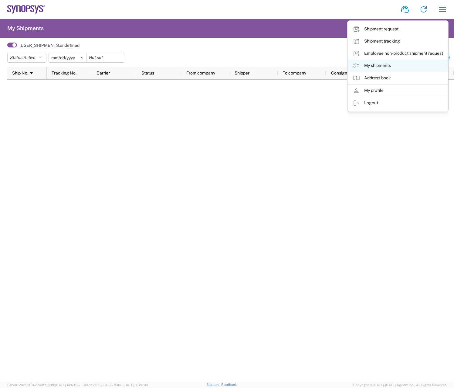
click at [385, 69] on link "My shipments" at bounding box center [398, 66] width 100 height 12
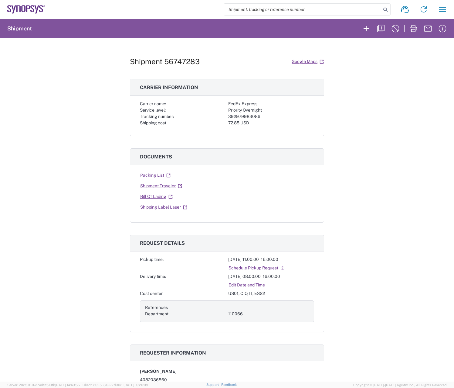
click at [249, 118] on div "392979983086" at bounding box center [271, 116] width 86 height 6
copy div "392979983086"
click at [86, 112] on div "Shipment 56747283 Google Maps Carrier information Carrier name: FedEx Express S…" at bounding box center [227, 209] width 454 height 343
